Goal: Information Seeking & Learning: Check status

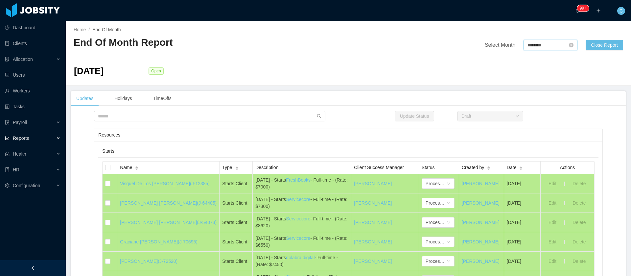
click at [536, 42] on input "********" at bounding box center [550, 45] width 54 height 11
click at [521, 126] on link "Oct" at bounding box center [526, 124] width 12 height 8
type input "********"
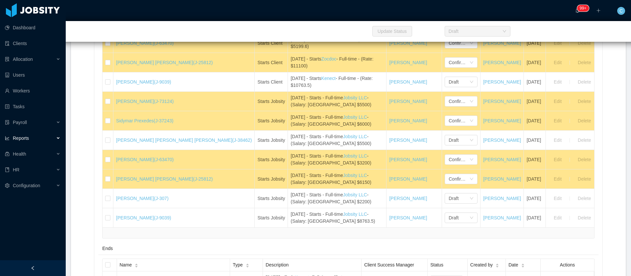
scroll to position [197, 0]
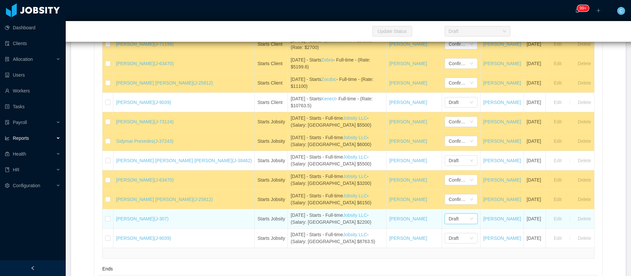
click at [449, 218] on div "Draft" at bounding box center [454, 219] width 10 height 10
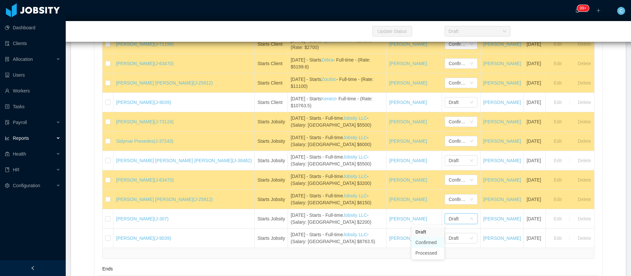
click at [426, 240] on li "Confirmed" at bounding box center [427, 242] width 33 height 11
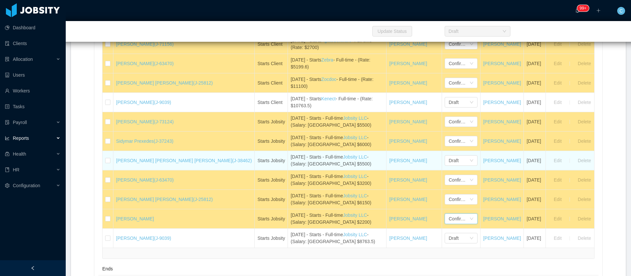
scroll to position [99, 0]
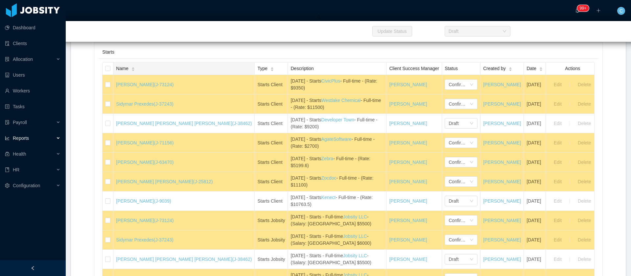
click at [128, 70] on span "Name" at bounding box center [122, 68] width 12 height 7
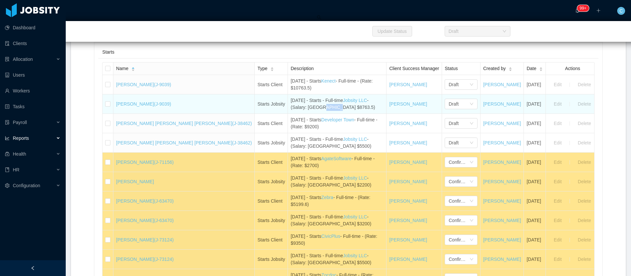
drag, startPoint x: 290, startPoint y: 109, endPoint x: 276, endPoint y: 110, distance: 13.5
click at [290, 110] on div "October 1st - Starts - Full-time Jobsity LLC - (Salary: USA $8763.5)" at bounding box center [336, 104] width 93 height 14
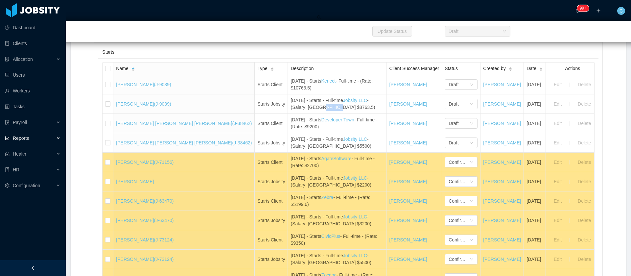
copy div "8763.5"
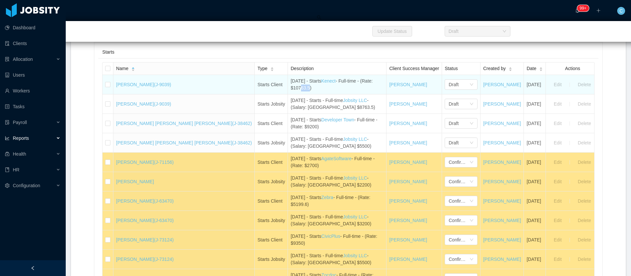
drag, startPoint x: 266, startPoint y: 88, endPoint x: 255, endPoint y: 87, distance: 11.2
click at [290, 87] on div "October 1st - Starts Kenect - Full-time - (Rate: $10763.5)" at bounding box center [336, 85] width 93 height 14
drag, startPoint x: 268, startPoint y: 86, endPoint x: 253, endPoint y: 86, distance: 15.4
click at [290, 86] on div "October 1st - Starts Kenect - Full-time - (Rate: $10763.5)" at bounding box center [336, 85] width 93 height 14
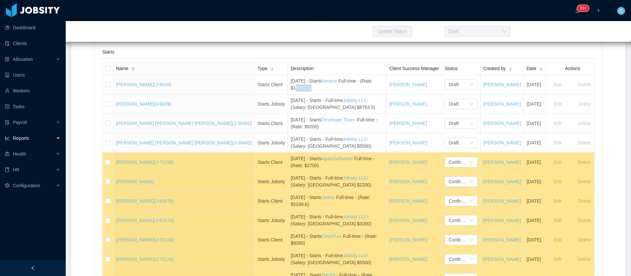
copy div "10763.5"
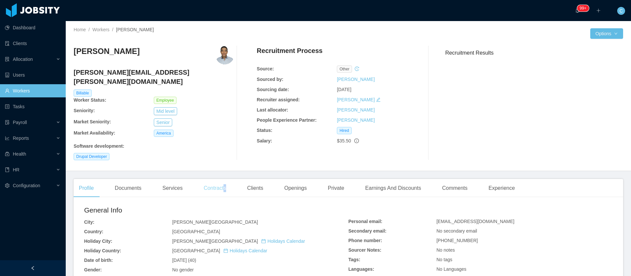
click at [223, 179] on div "Contracts" at bounding box center [214, 188] width 33 height 18
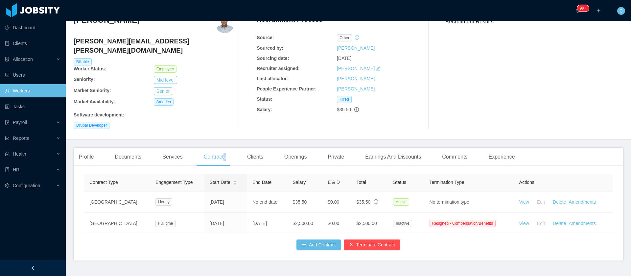
scroll to position [45, 0]
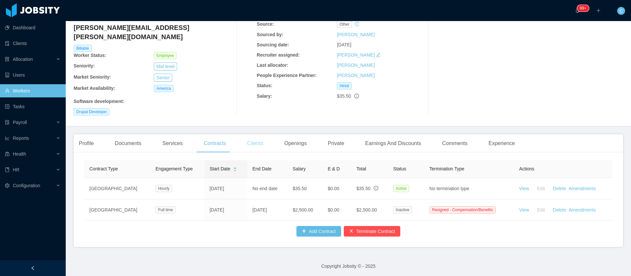
click at [251, 134] on div "Clients" at bounding box center [255, 143] width 27 height 18
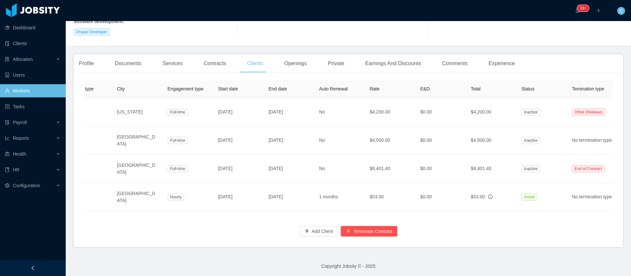
scroll to position [0, 136]
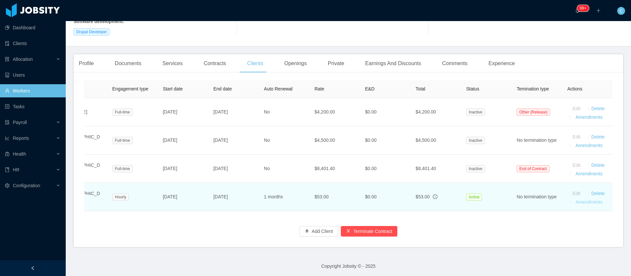
click at [586, 199] on link "Amendments" at bounding box center [588, 201] width 27 height 5
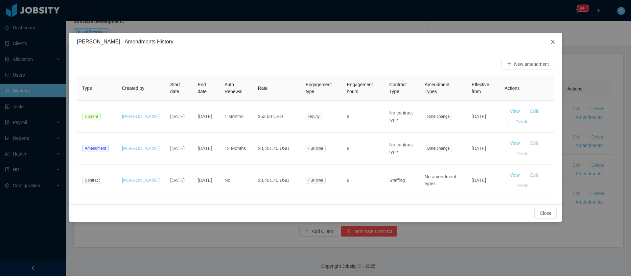
click at [549, 40] on span "Close" at bounding box center [553, 42] width 18 height 18
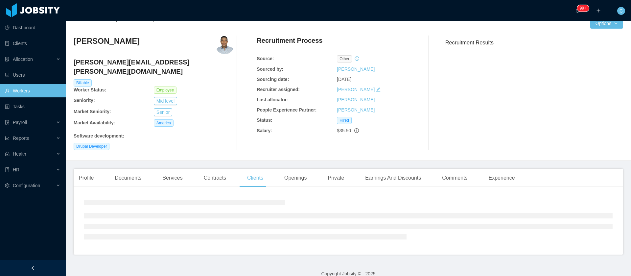
scroll to position [125, 0]
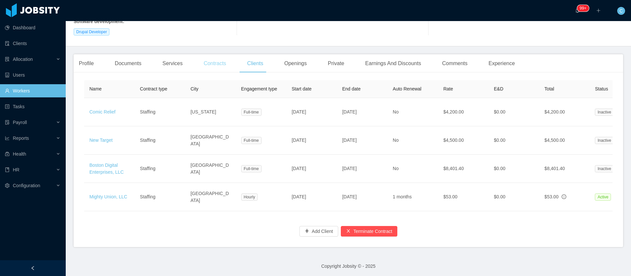
click at [211, 54] on div "Contracts" at bounding box center [214, 63] width 33 height 18
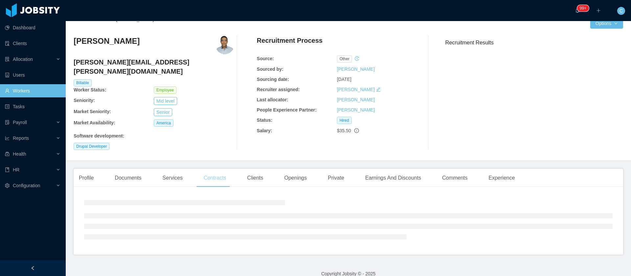
scroll to position [45, 0]
